Goal: Entertainment & Leisure: Consume media (video, audio)

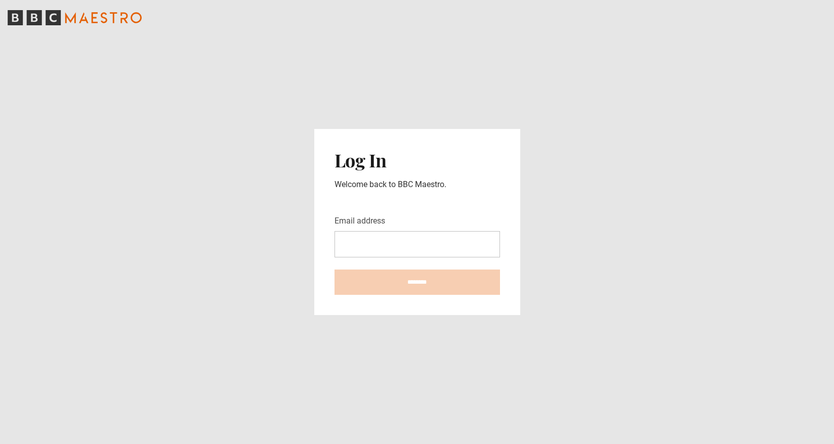
click at [140, 325] on main "Log In Welcome back to BBC Maestro. Email address ********" at bounding box center [417, 222] width 834 height 444
click at [378, 251] on input "Email address" at bounding box center [416, 244] width 165 height 26
type input "**********"
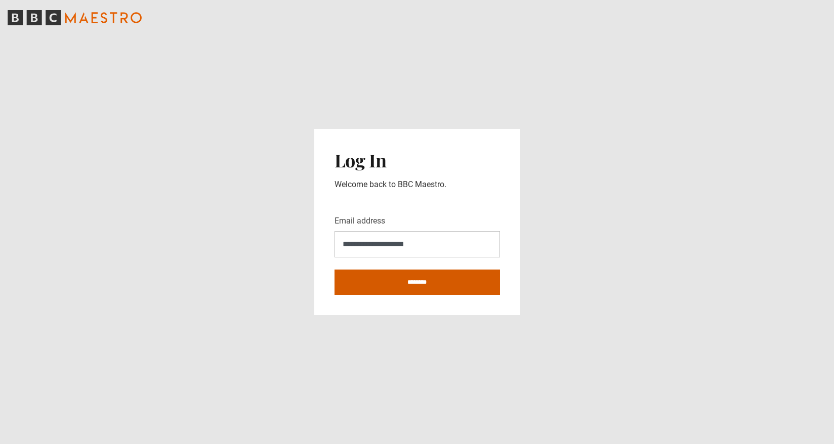
click at [400, 279] on input "********" at bounding box center [416, 282] width 165 height 25
type input "**********"
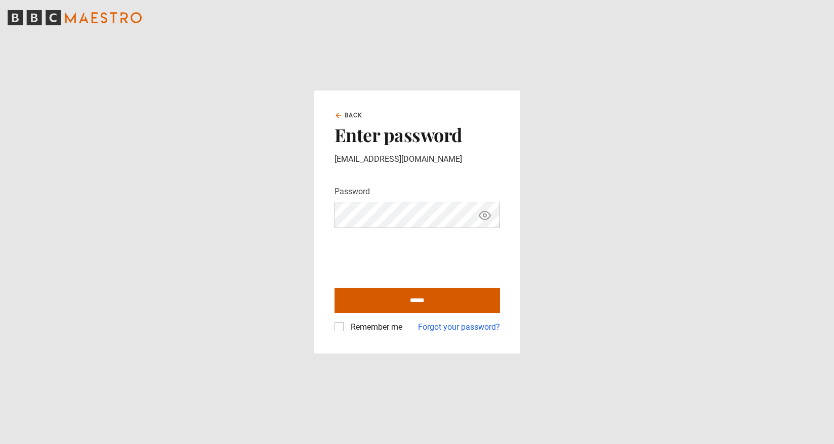
click at [383, 298] on input "******" at bounding box center [416, 300] width 165 height 25
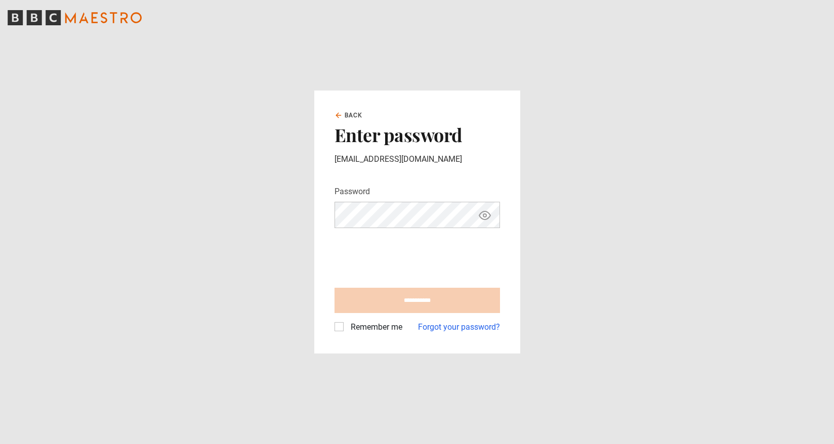
type input "**********"
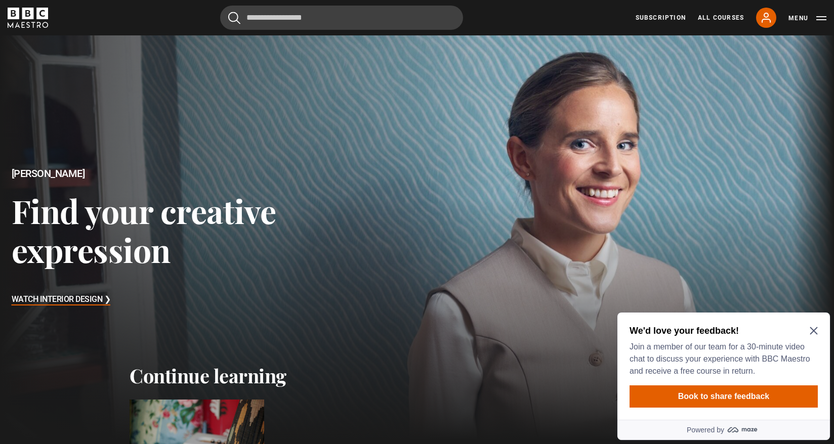
click at [807, 320] on div "We'd love your feedback! Join a member of our team for a 30-minute video chat t…" at bounding box center [723, 366] width 212 height 107
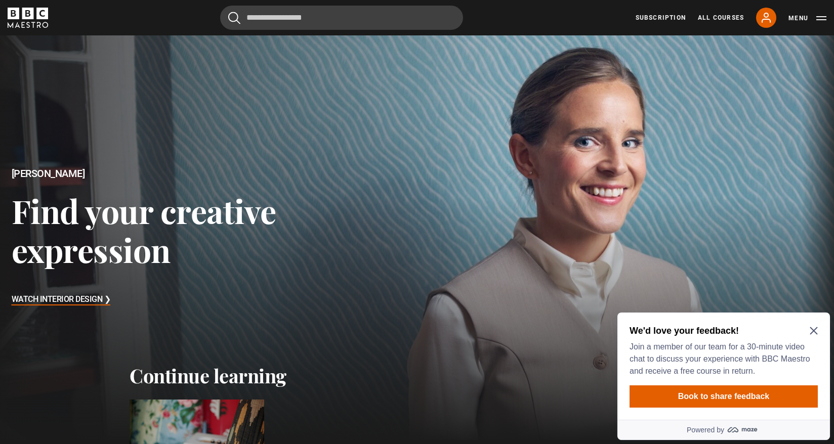
click at [72, 304] on h3 "Watch Interior Design ❯" at bounding box center [61, 299] width 99 height 15
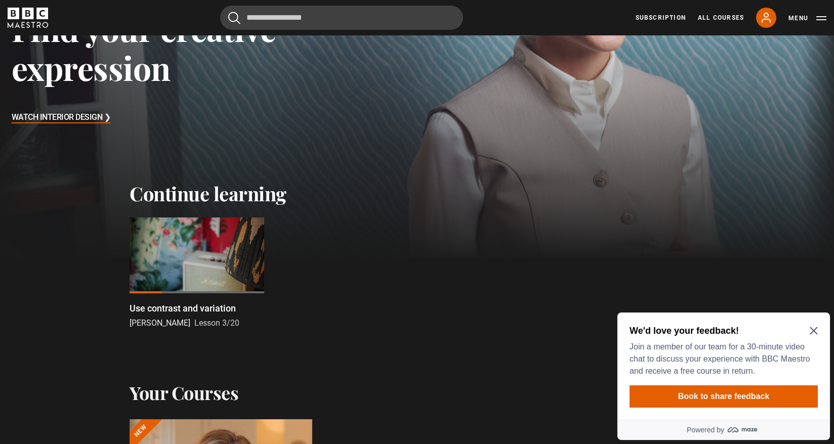
scroll to position [183, 0]
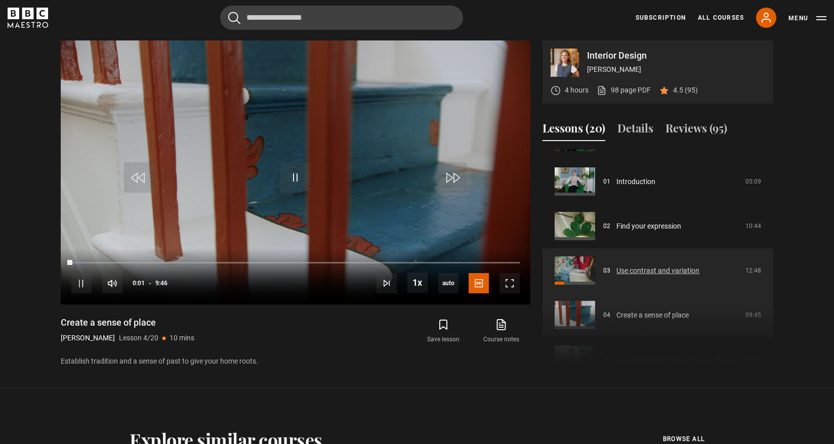
scroll to position [32, 0]
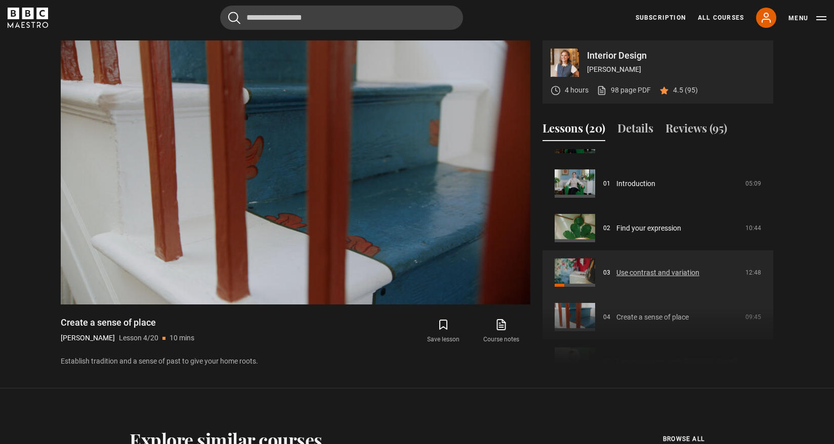
click at [616, 273] on link "Use contrast and variation" at bounding box center [657, 273] width 83 height 11
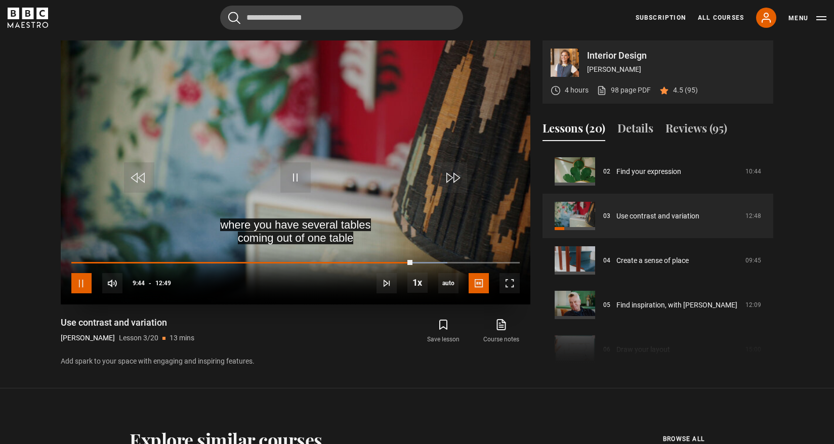
click at [80, 287] on span "Video Player" at bounding box center [81, 283] width 20 height 20
click at [295, 176] on span "Video Player" at bounding box center [295, 177] width 30 height 30
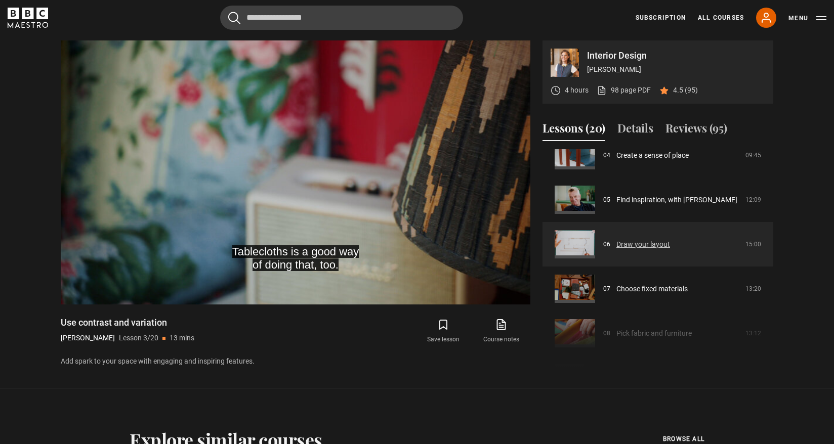
scroll to position [208, 0]
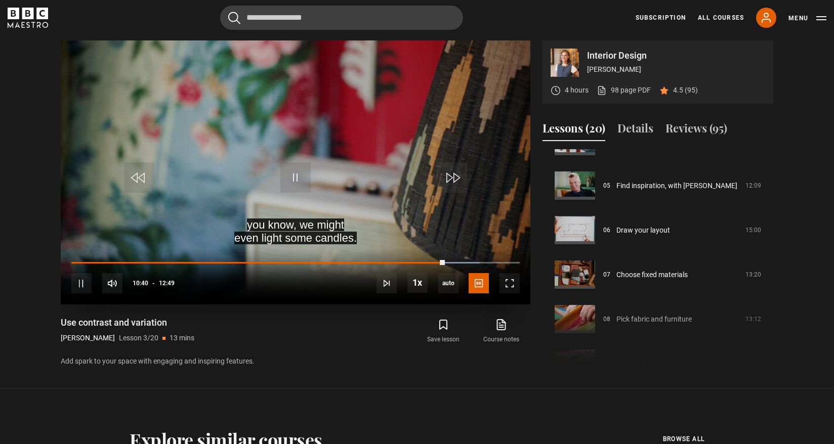
click at [434, 261] on div "10s Skip Back 10 seconds Pause 10s Skip Forward 10 seconds Loaded : 91.03% 10:0…" at bounding box center [295, 276] width 469 height 56
click at [436, 261] on div "10s Skip Back 10 seconds Pause 10s Skip Forward 10 seconds Loaded : 91.68% 10:0…" at bounding box center [295, 276] width 469 height 56
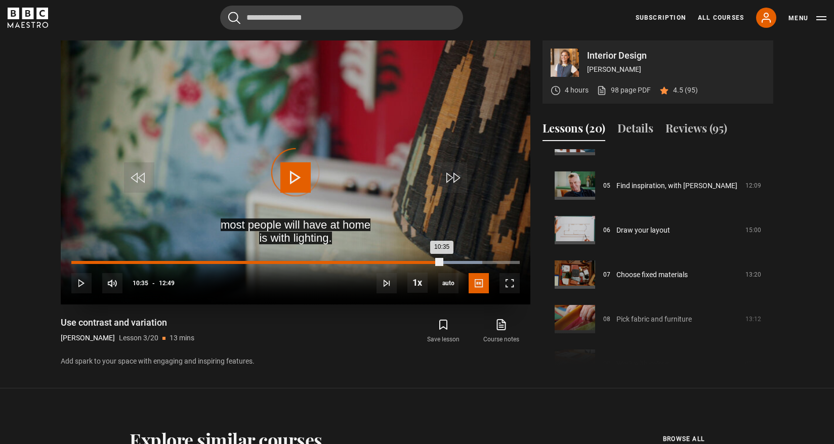
click at [441, 262] on div "10:35" at bounding box center [256, 262] width 370 height 3
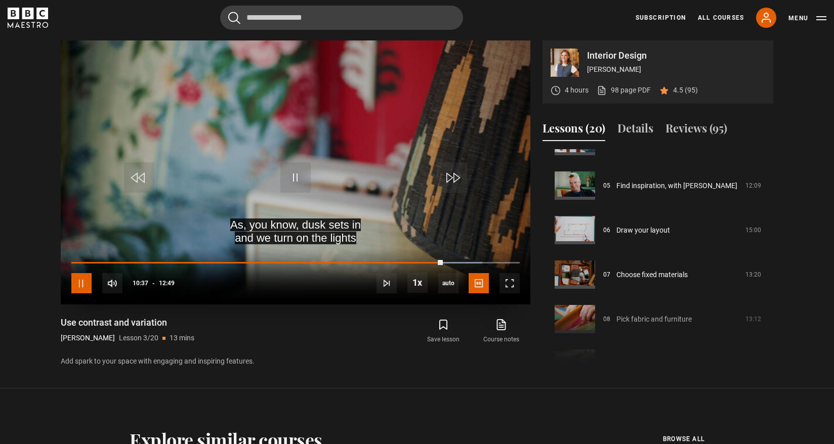
click at [79, 281] on span "Video Player" at bounding box center [81, 283] width 20 height 20
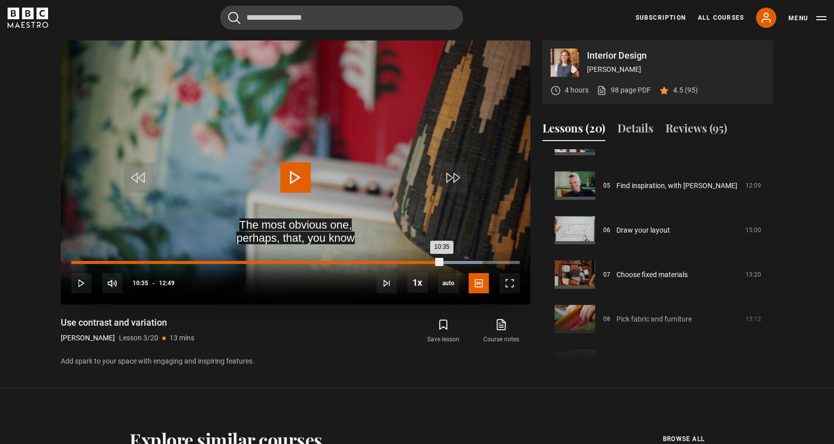
click at [438, 262] on div "10:35" at bounding box center [256, 262] width 370 height 3
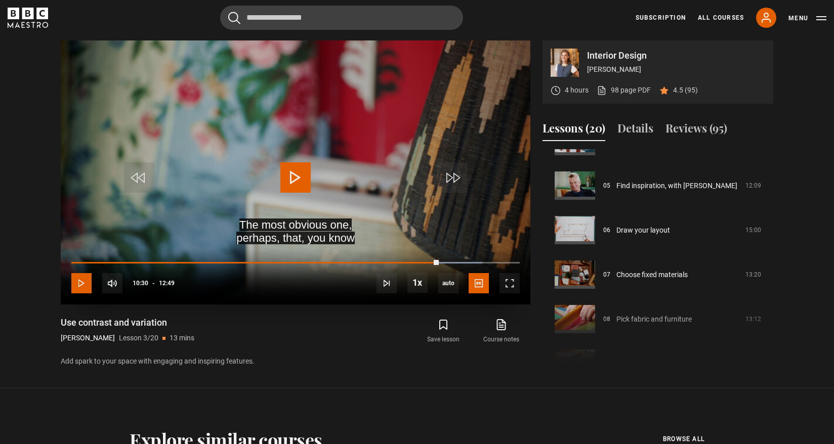
click at [83, 282] on span "Video Player" at bounding box center [81, 283] width 20 height 20
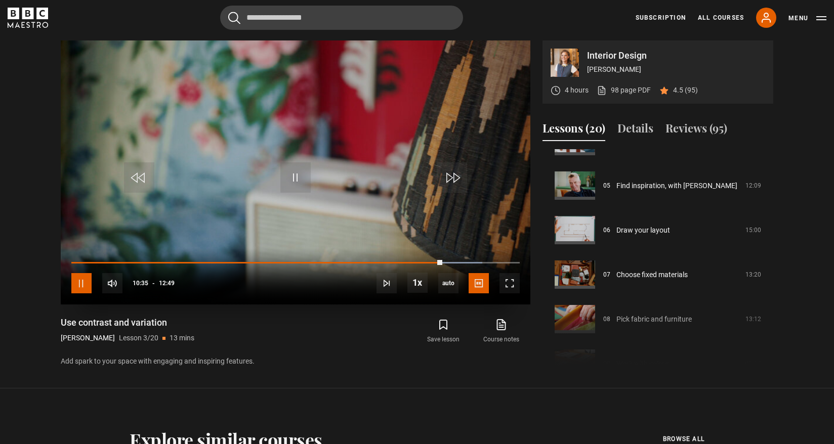
click at [82, 282] on span "Video Player" at bounding box center [81, 283] width 20 height 20
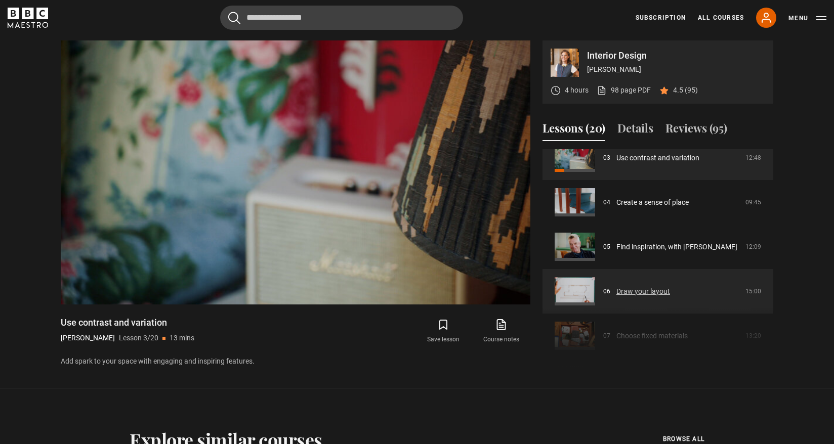
scroll to position [150, 0]
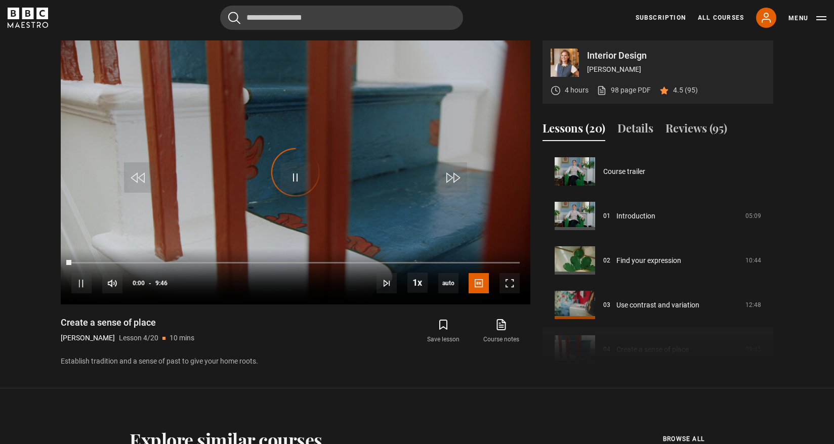
scroll to position [134, 0]
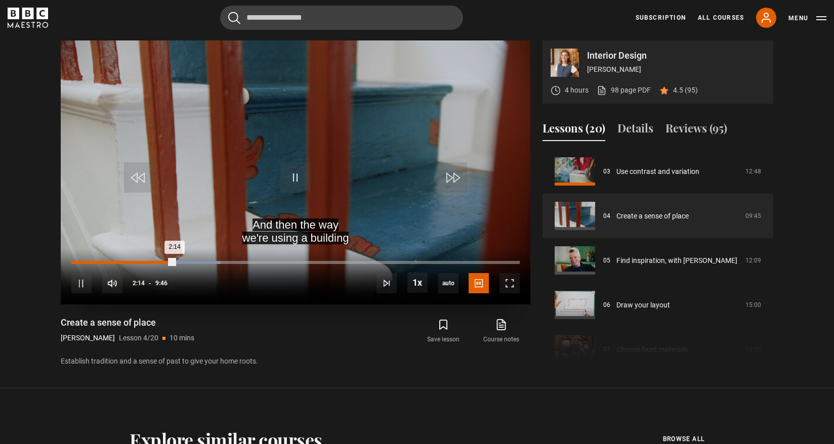
click at [167, 263] on div "Loaded : 33.28% 2:10 2:14" at bounding box center [295, 262] width 448 height 3
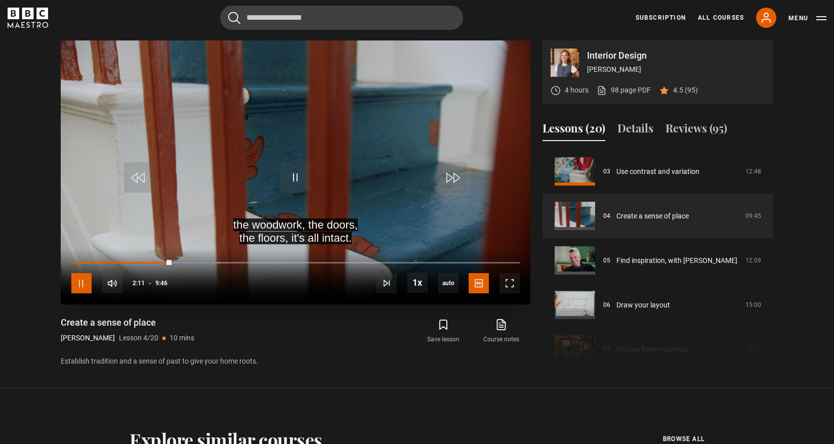
click at [87, 282] on span "Video Player" at bounding box center [81, 283] width 20 height 20
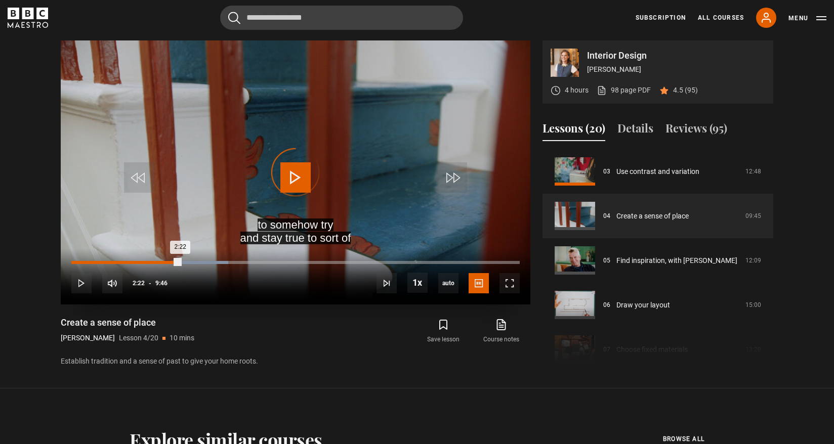
click at [173, 262] on div "Loaded : 34.98% 2:12 2:22" at bounding box center [295, 262] width 448 height 3
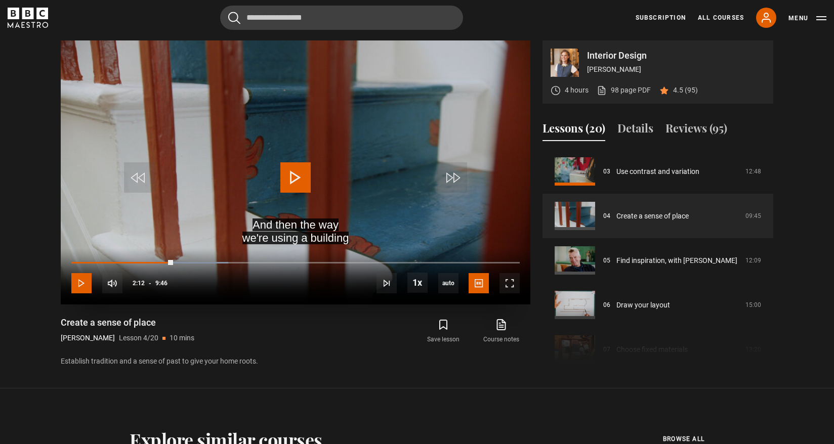
click at [75, 284] on span "Video Player" at bounding box center [81, 283] width 20 height 20
click at [167, 259] on div "10s Skip Back 10 seconds Pause 10s Skip Forward 10 seconds Loaded : 34.98% 0:25…" at bounding box center [295, 276] width 469 height 56
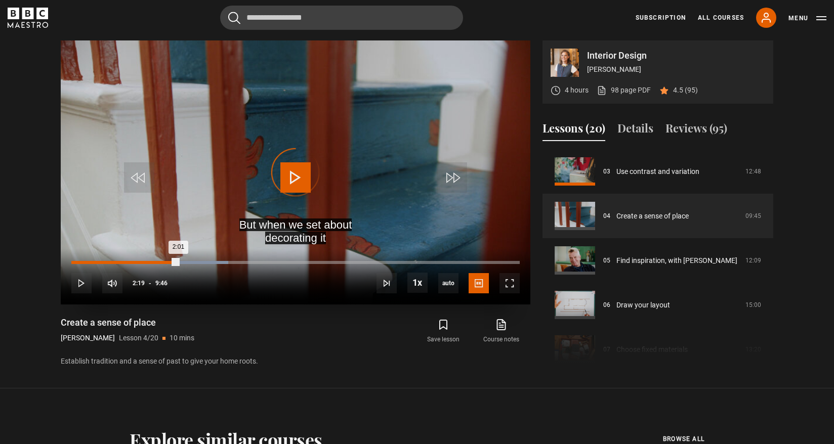
click at [164, 263] on div "Loaded : 34.98% 2:01 2:01" at bounding box center [295, 262] width 448 height 3
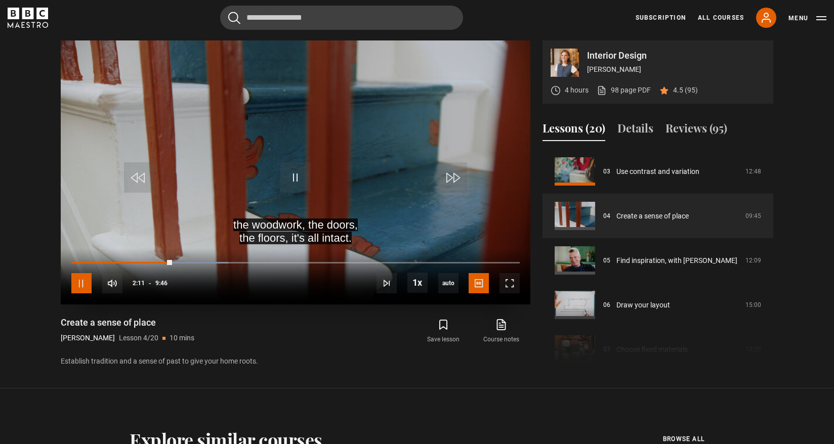
click at [82, 279] on span "Video Player" at bounding box center [81, 283] width 20 height 20
click at [82, 280] on span "Video Player" at bounding box center [81, 283] width 20 height 20
click at [83, 279] on span "Video Player" at bounding box center [81, 283] width 20 height 20
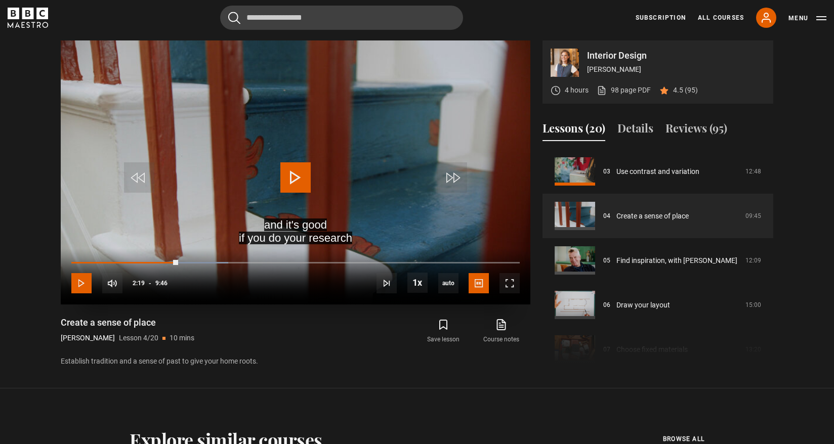
click at [83, 279] on span "Video Player" at bounding box center [81, 283] width 20 height 20
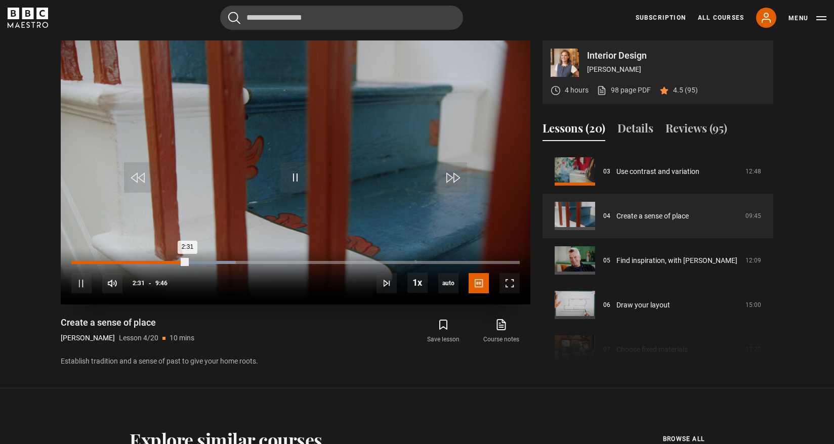
click at [181, 263] on div "2:31" at bounding box center [129, 262] width 116 height 3
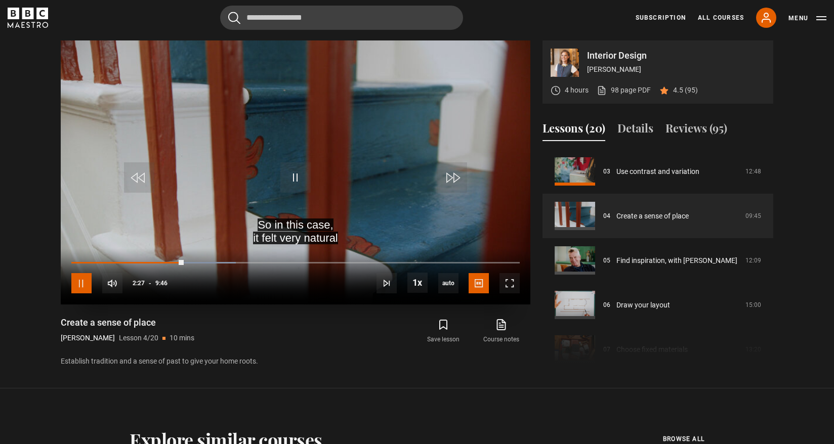
click at [82, 283] on span "Video Player" at bounding box center [81, 283] width 20 height 20
click at [85, 281] on span "Video Player" at bounding box center [81, 283] width 20 height 20
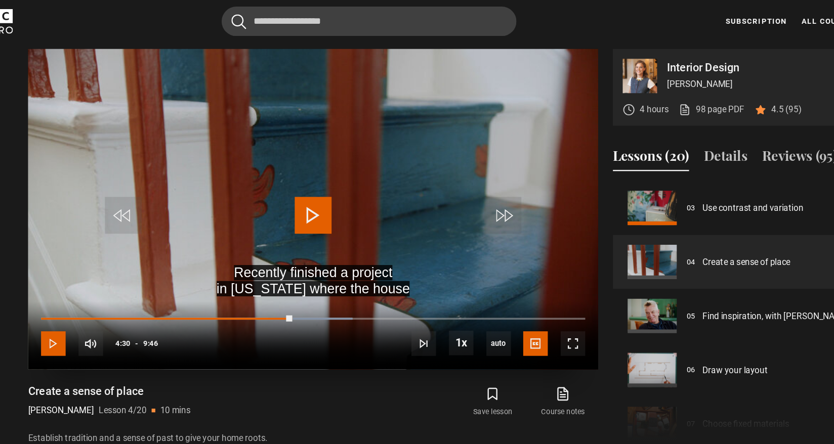
click at [81, 283] on span "Video Player" at bounding box center [81, 283] width 20 height 20
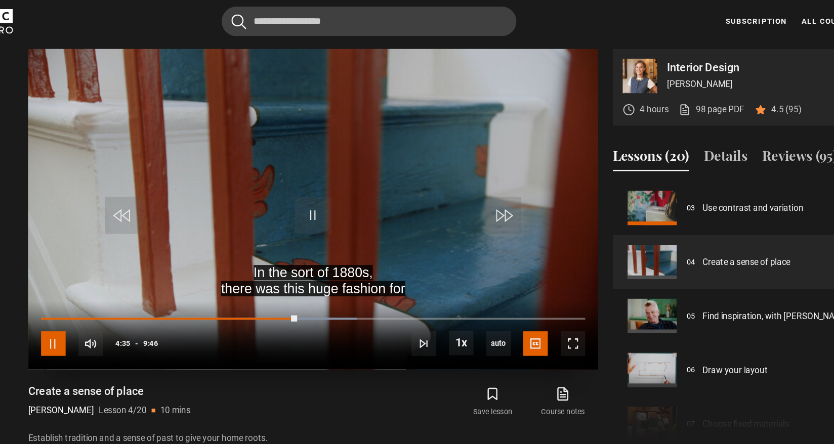
click at [82, 281] on span "Video Player" at bounding box center [81, 283] width 20 height 20
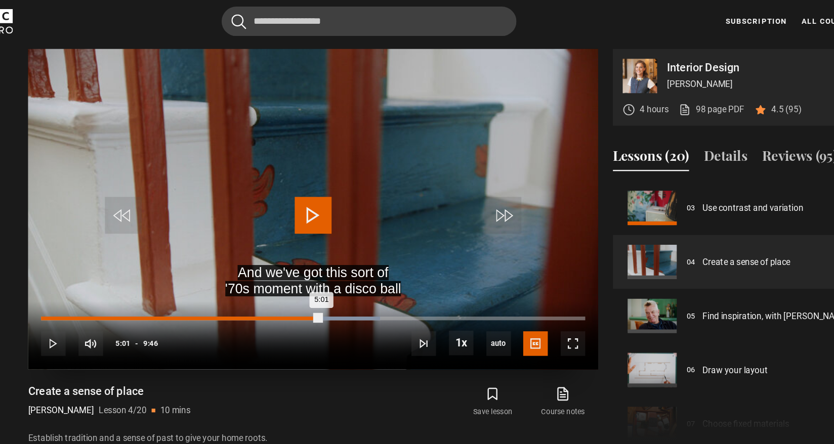
click at [295, 263] on div "5:01" at bounding box center [186, 262] width 231 height 3
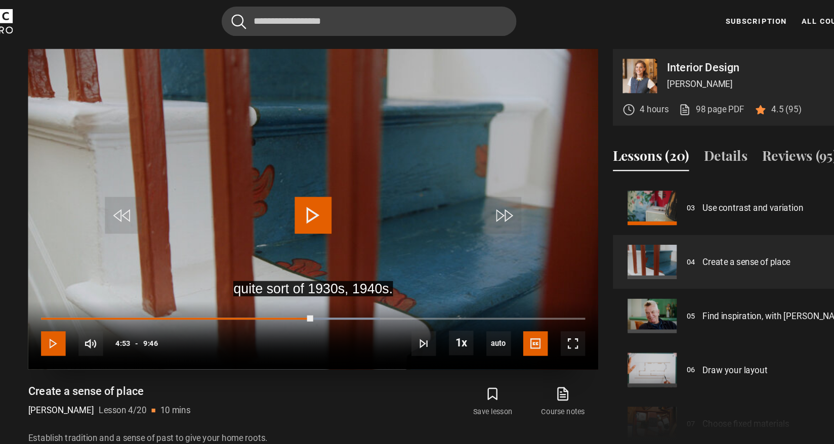
click at [83, 283] on span "Video Player" at bounding box center [81, 283] width 20 height 20
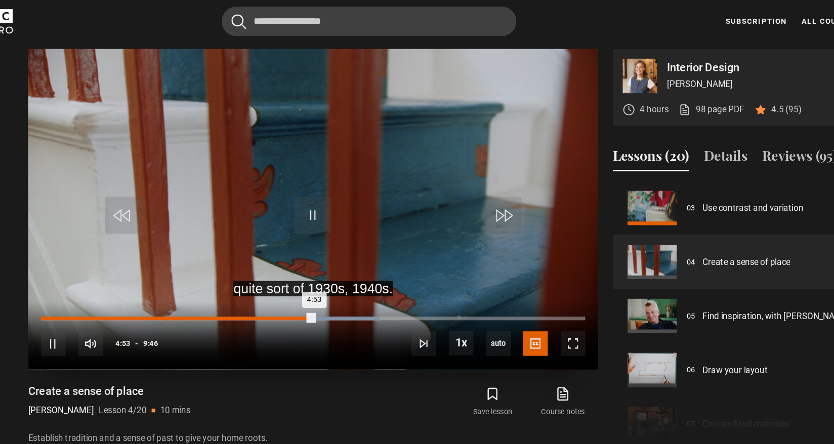
click at [288, 263] on div "Loaded : 62.29% 4:45 4:53" at bounding box center [295, 262] width 448 height 3
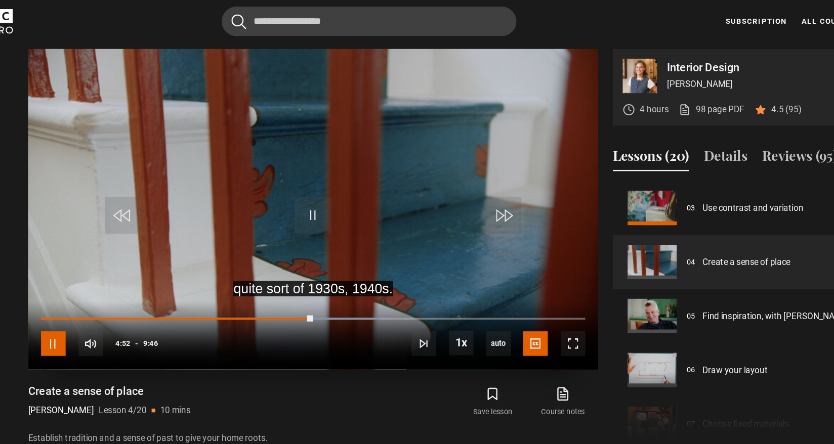
click at [81, 284] on span "Video Player" at bounding box center [81, 283] width 20 height 20
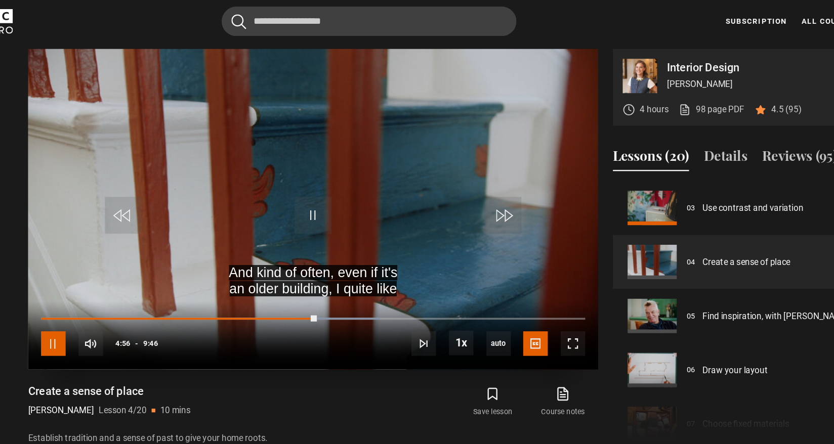
click at [81, 284] on span "Video Player" at bounding box center [81, 283] width 20 height 20
click at [85, 276] on span "Video Player" at bounding box center [81, 283] width 20 height 20
click at [82, 279] on span "Video Player" at bounding box center [81, 283] width 20 height 20
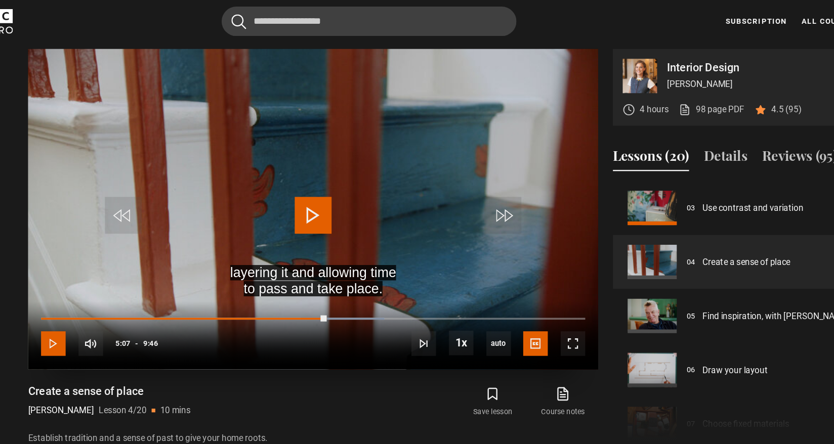
click at [82, 279] on span "Video Player" at bounding box center [81, 283] width 20 height 20
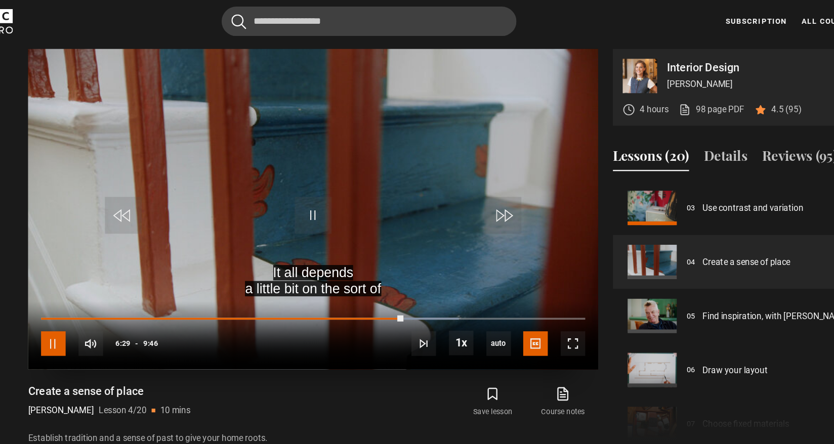
click at [80, 282] on span "Video Player" at bounding box center [81, 283] width 20 height 20
click at [77, 283] on span "Video Player" at bounding box center [81, 283] width 20 height 20
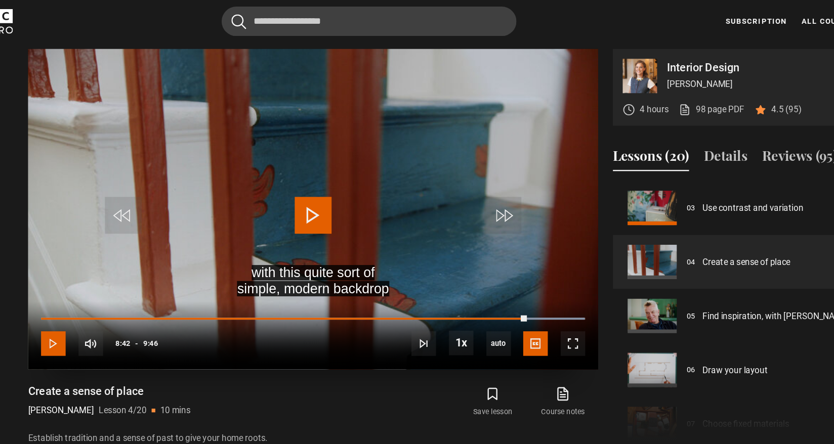
click at [82, 283] on span "Video Player" at bounding box center [81, 283] width 20 height 20
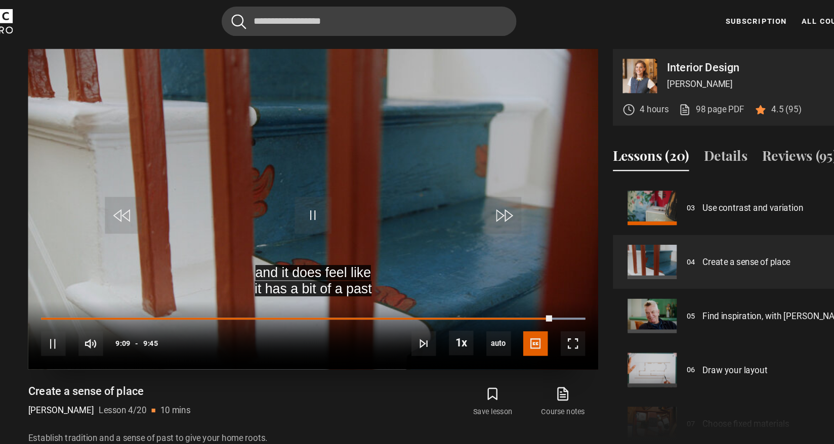
click at [481, 259] on div "10s Skip Back 10 seconds Pause 10s Skip Forward 10 seconds Loaded : 100.00% 9:4…" at bounding box center [295, 276] width 469 height 56
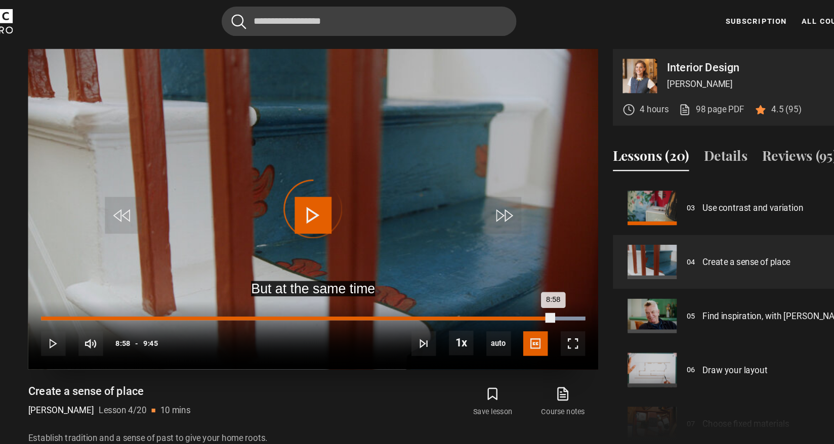
click at [483, 262] on div "Loaded : 100.00% 8:58 8:58" at bounding box center [295, 262] width 448 height 3
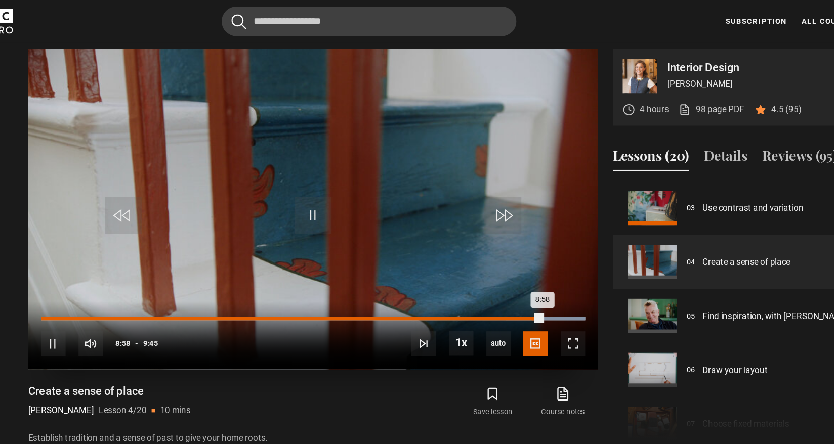
click at [472, 261] on div "Loaded : 100.00% 8:47 8:58" at bounding box center [295, 262] width 448 height 3
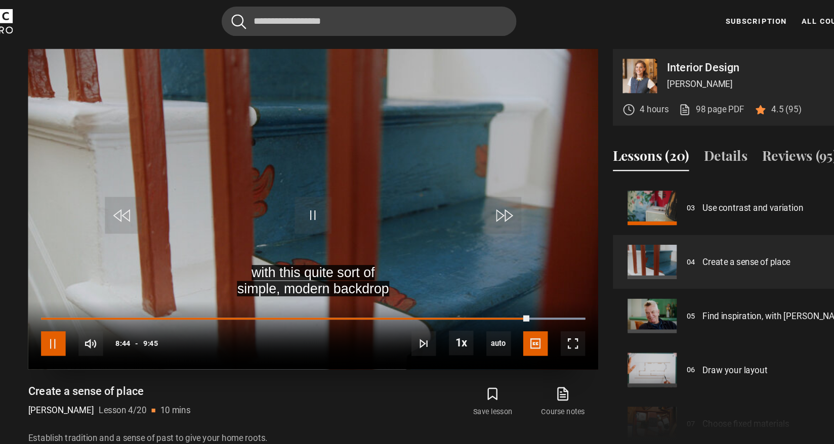
click at [83, 284] on span "Video Player" at bounding box center [81, 283] width 20 height 20
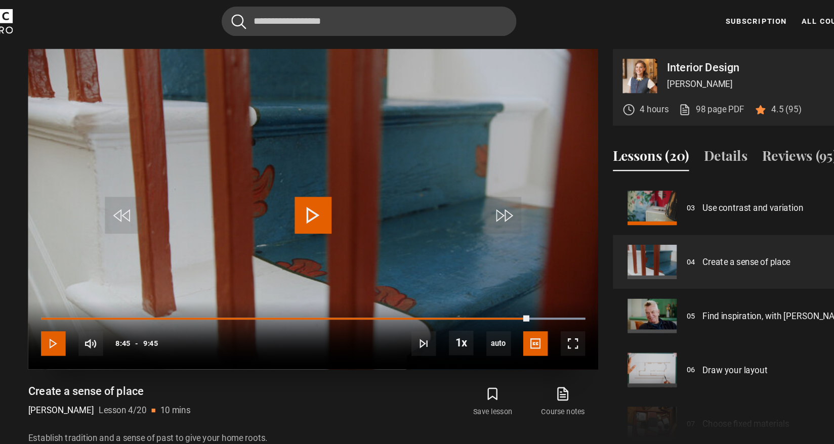
click at [83, 284] on span "Video Player" at bounding box center [81, 283] width 20 height 20
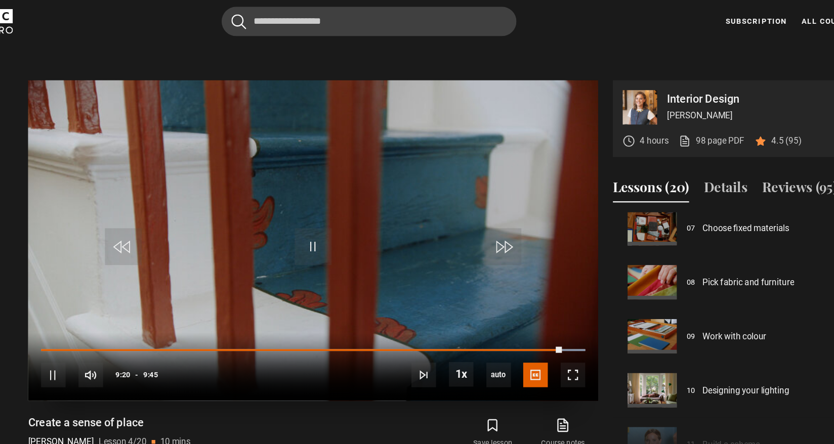
scroll to position [395, 0]
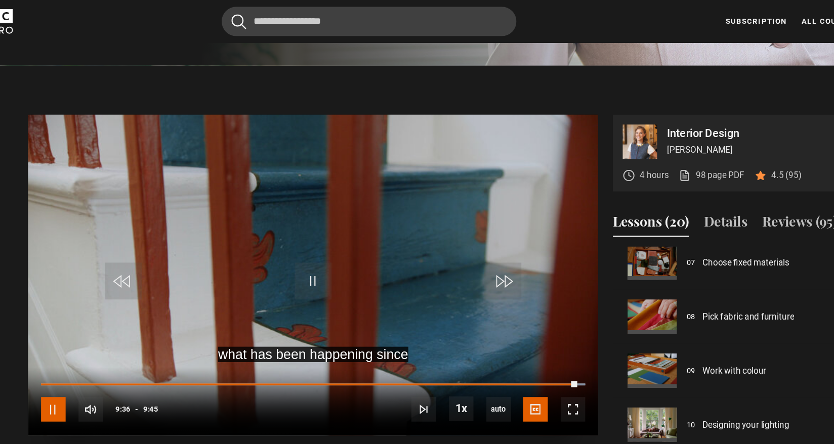
click at [77, 332] on span "Video Player" at bounding box center [81, 337] width 20 height 20
